Goal: Task Accomplishment & Management: Use online tool/utility

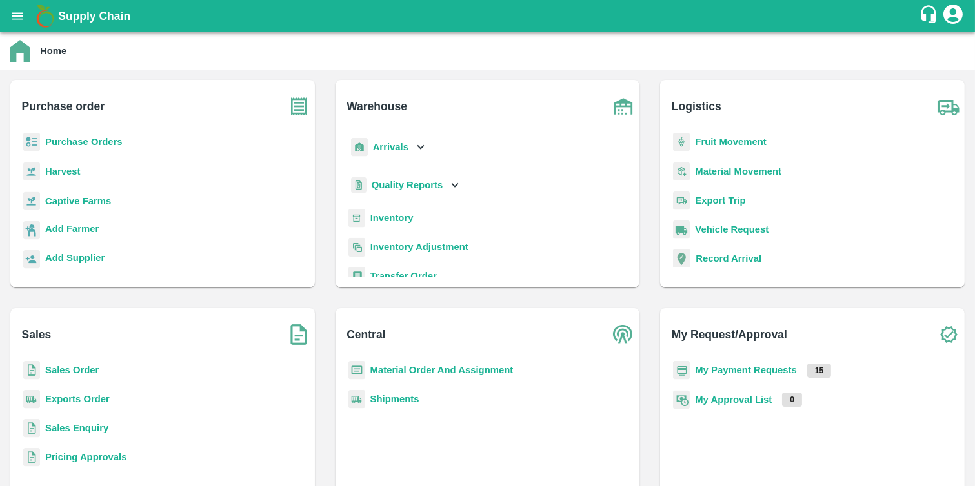
scroll to position [168, 0]
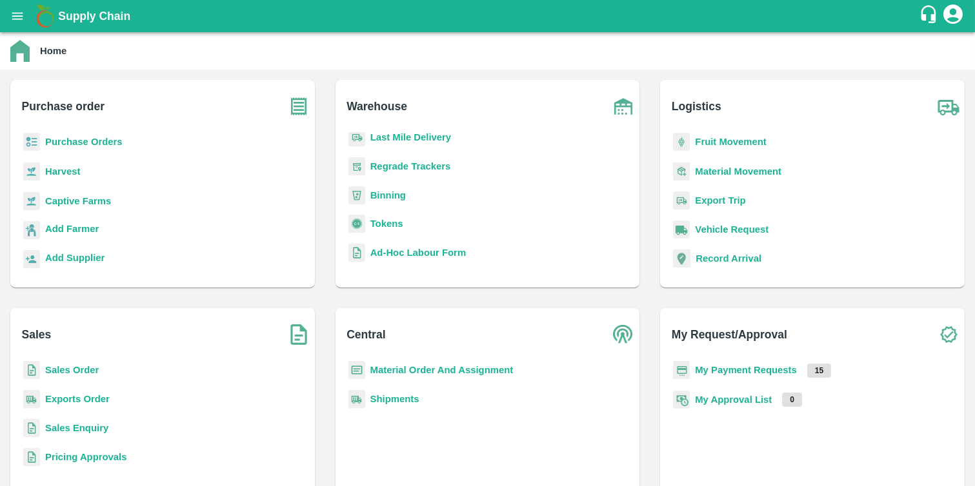
click at [46, 374] on b "Sales Order" at bounding box center [72, 370] width 54 height 10
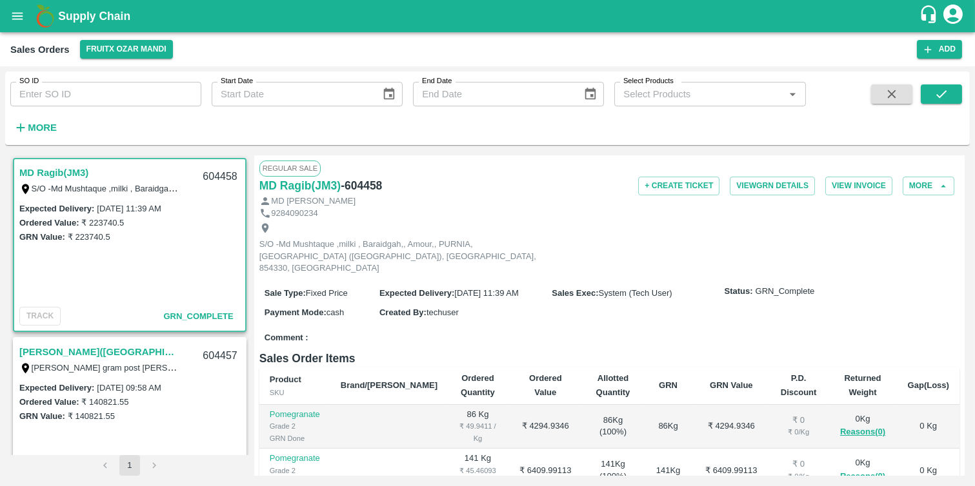
click at [36, 125] on strong "More" at bounding box center [42, 128] width 29 height 10
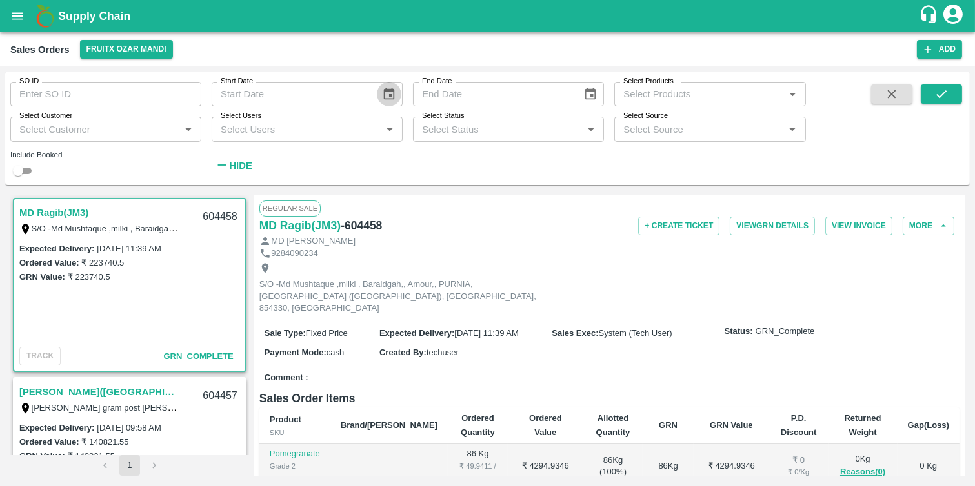
click at [392, 90] on icon "Choose date" at bounding box center [389, 94] width 11 height 12
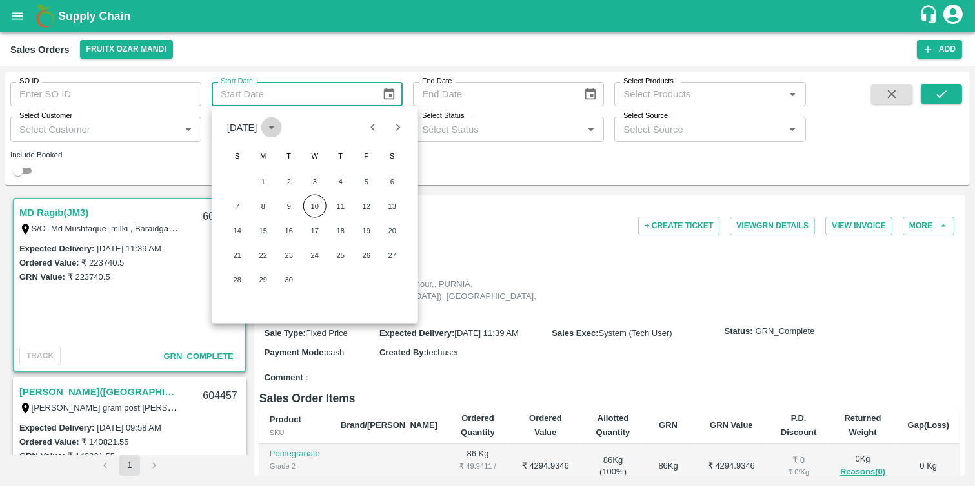
click at [279, 123] on icon "calendar view is open, switch to year view" at bounding box center [272, 127] width 14 height 14
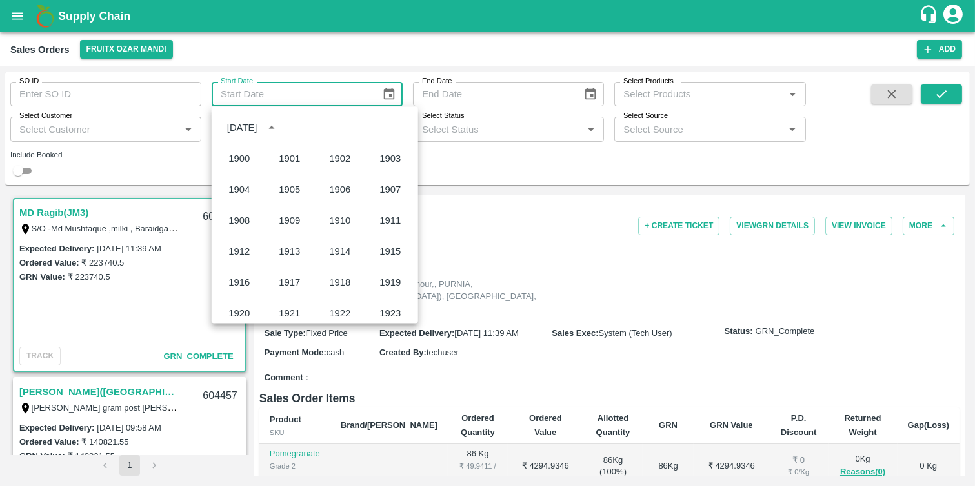
scroll to position [885, 0]
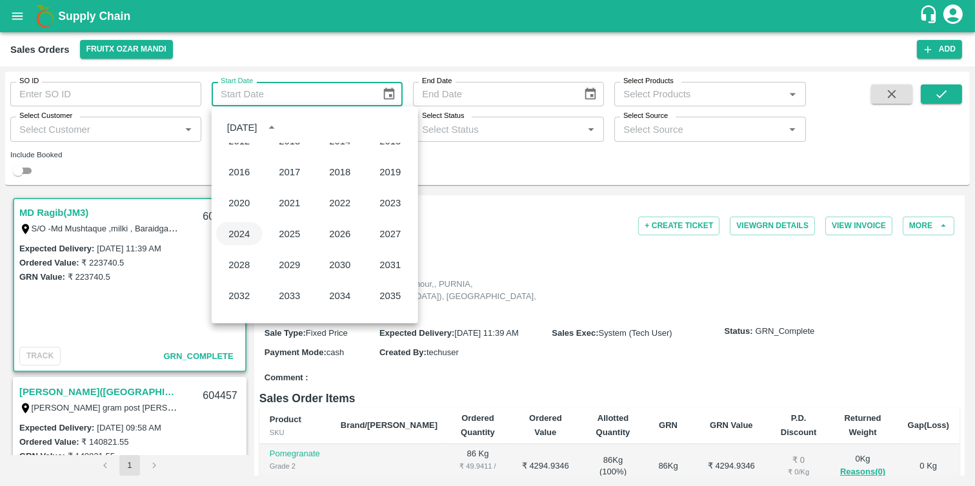
click at [241, 239] on button "2024" at bounding box center [239, 234] width 46 height 23
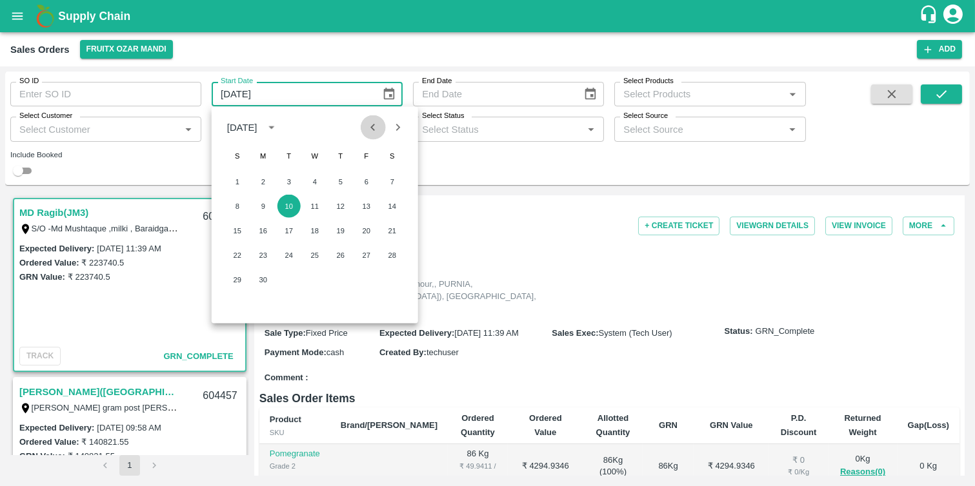
click at [372, 130] on icon "Previous month" at bounding box center [373, 127] width 14 height 14
click at [312, 229] on button "14" at bounding box center [314, 230] width 23 height 23
type input "[DATE]"
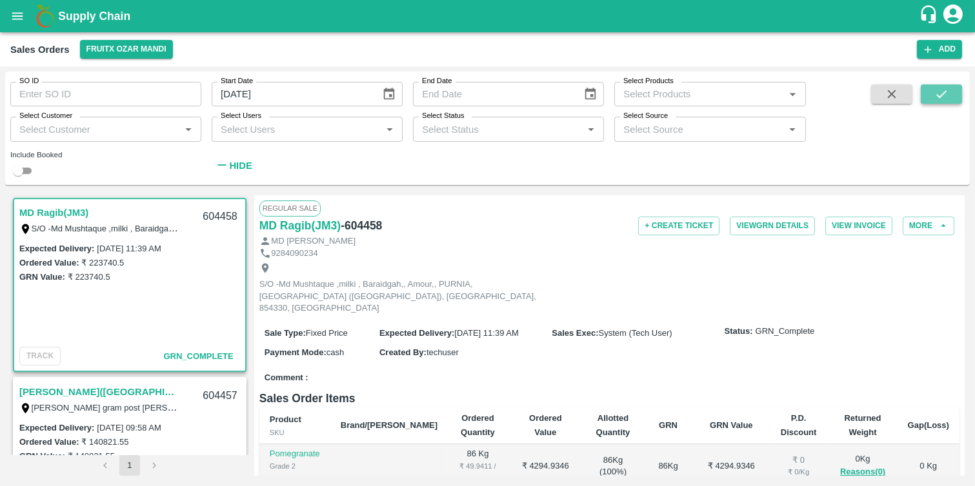
click at [946, 97] on icon "submit" at bounding box center [941, 94] width 14 height 14
drag, startPoint x: 946, startPoint y: 97, endPoint x: 493, endPoint y: 257, distance: 480.3
click at [493, 257] on div "9284090234" at bounding box center [609, 254] width 700 height 12
click at [329, 94] on input "[DATE]" at bounding box center [292, 94] width 160 height 25
click at [888, 87] on icon "button" at bounding box center [892, 94] width 14 height 14
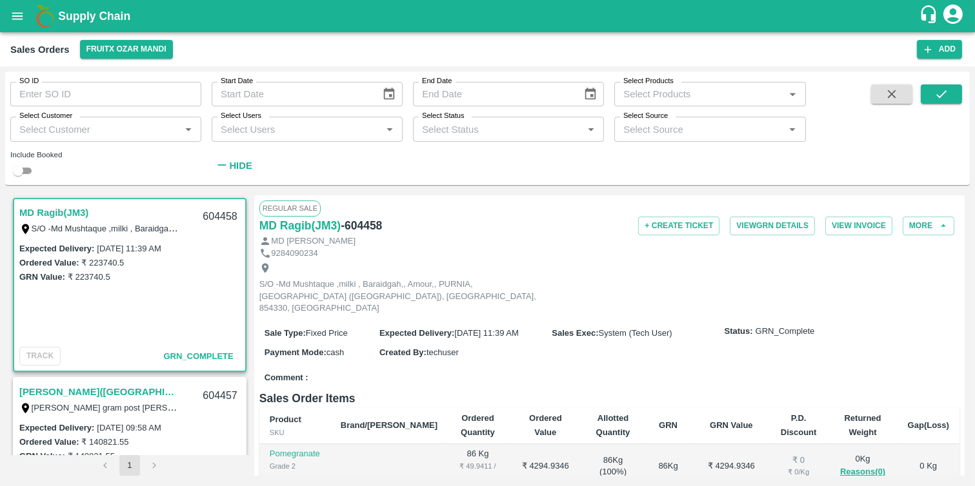
scroll to position [3, 0]
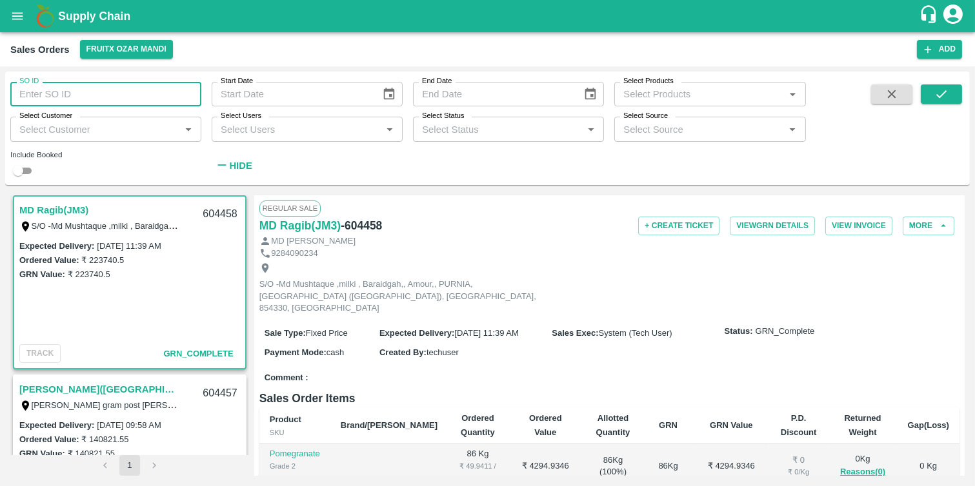
click at [124, 101] on input "SO ID" at bounding box center [105, 94] width 191 height 25
type input "43672"
click at [937, 98] on icon "submit" at bounding box center [941, 94] width 14 height 14
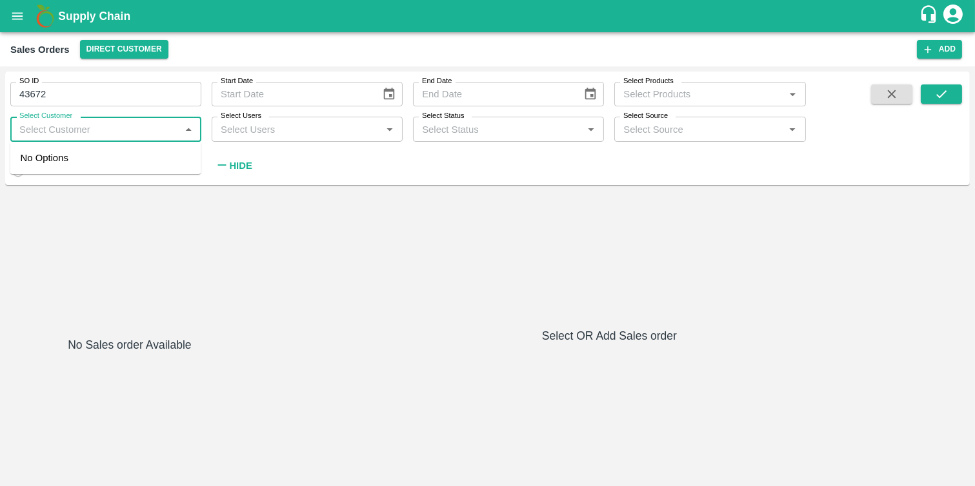
click at [111, 121] on input "Select Customer" at bounding box center [95, 129] width 162 height 17
type input "RMC"
